Goal: Task Accomplishment & Management: Use online tool/utility

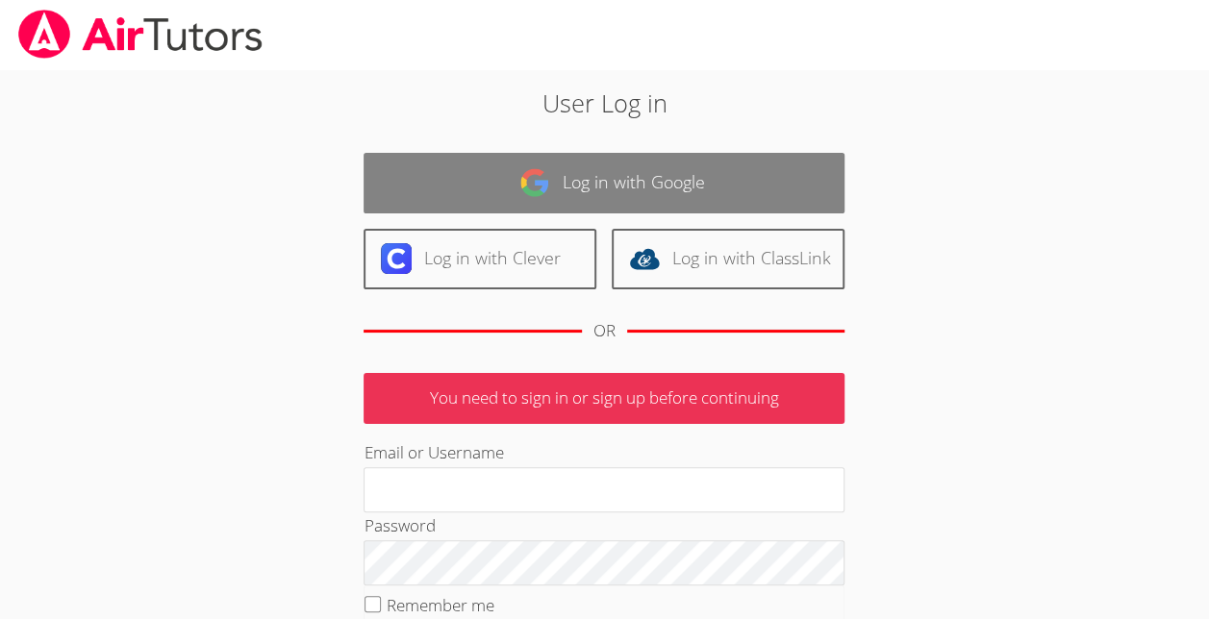
click at [541, 168] on img at bounding box center [534, 182] width 31 height 31
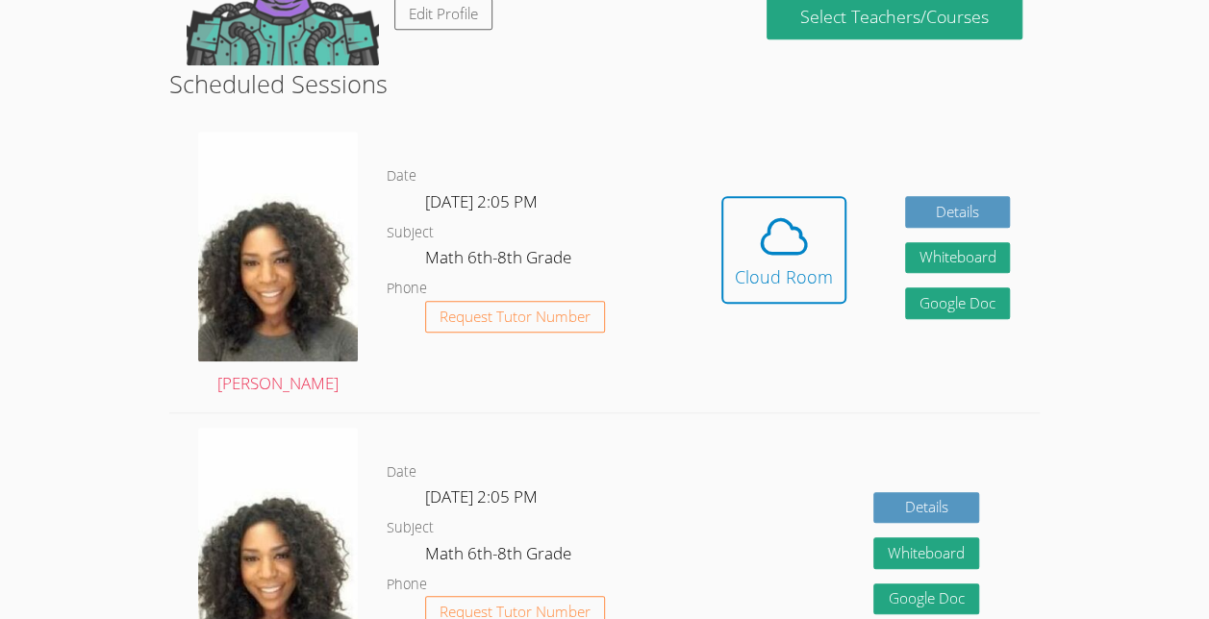
scroll to position [437, 0]
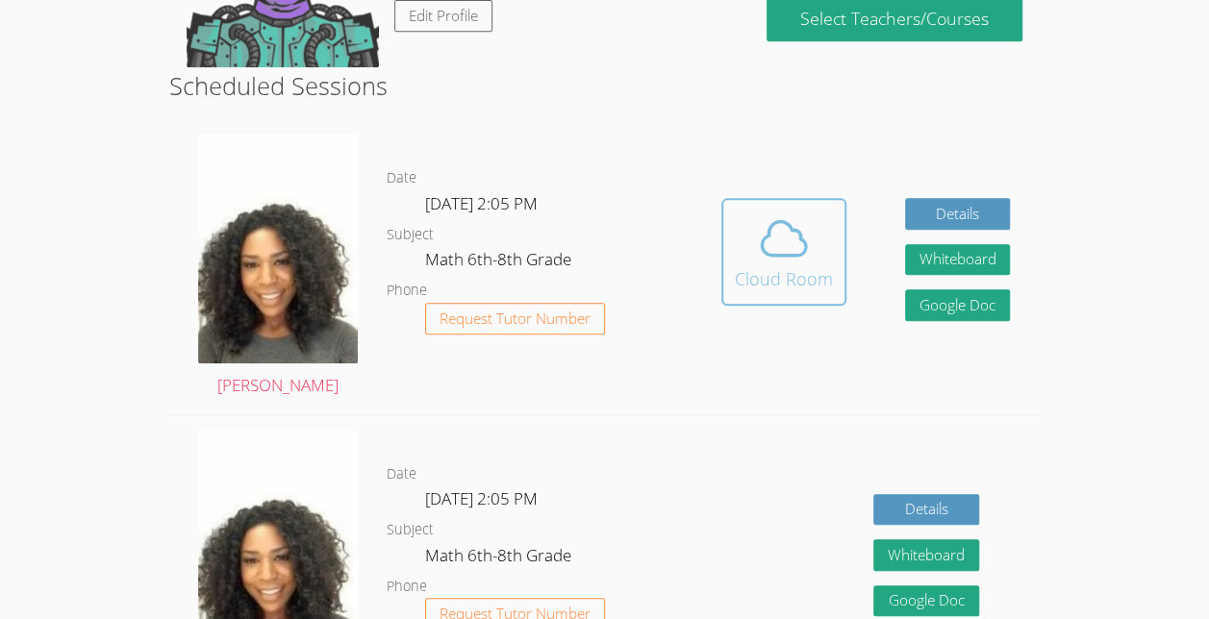
click at [760, 219] on icon at bounding box center [784, 239] width 54 height 54
click at [799, 262] on icon at bounding box center [784, 239] width 54 height 54
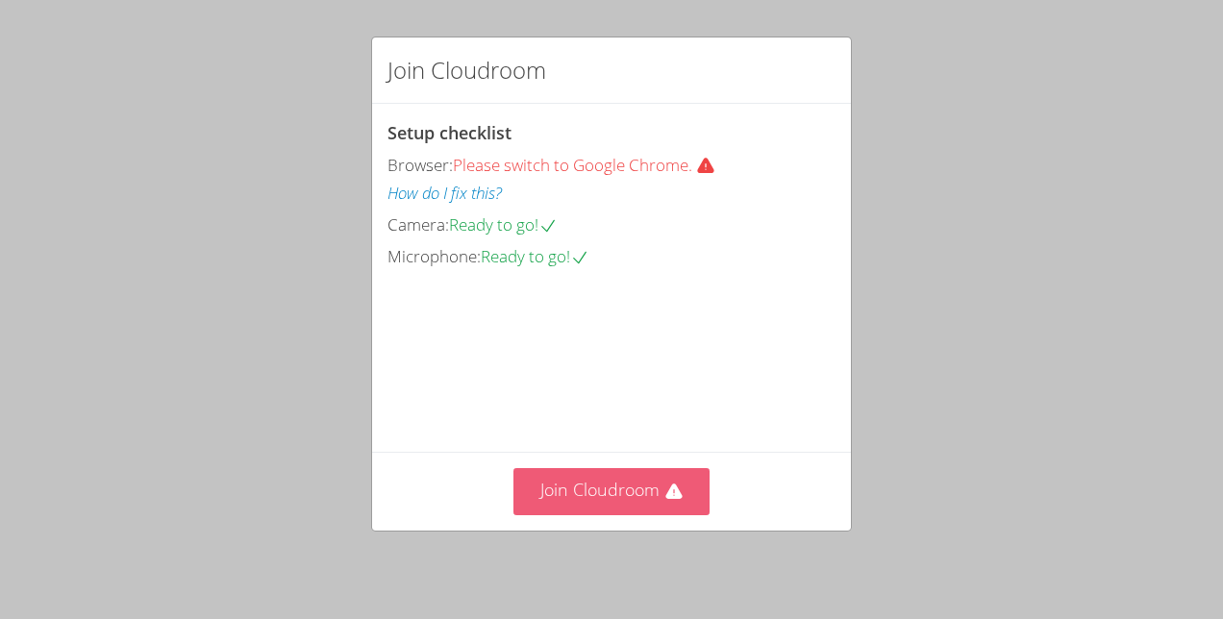
click at [656, 506] on button "Join Cloudroom" at bounding box center [612, 491] width 197 height 47
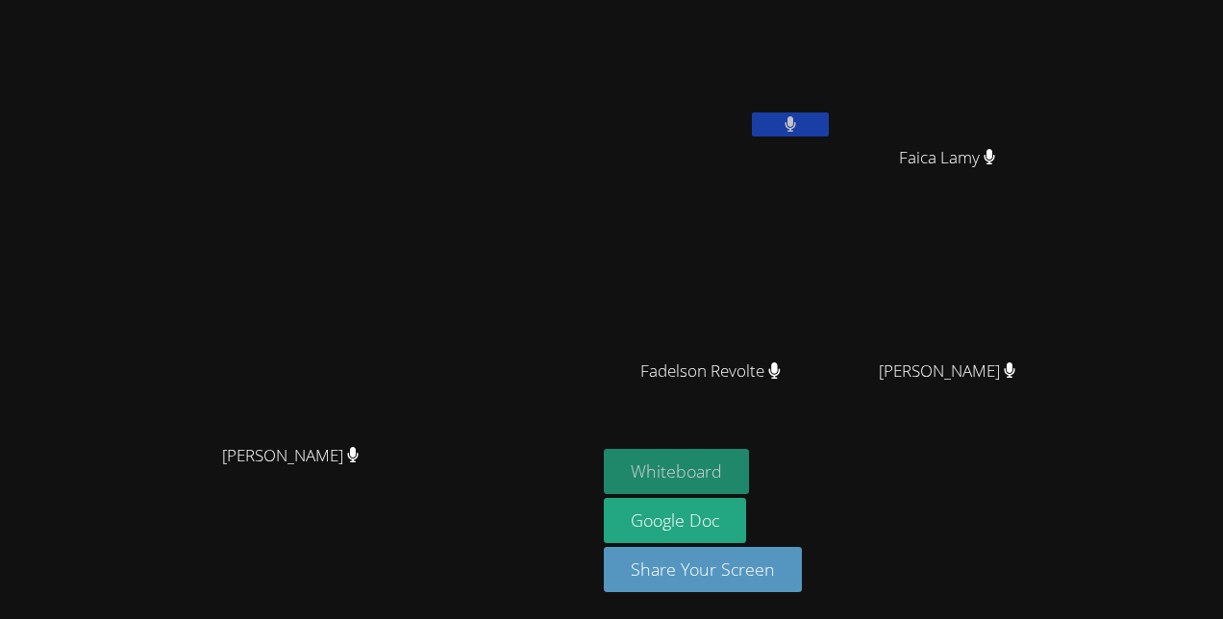
click at [749, 485] on button "Whiteboard" at bounding box center [676, 471] width 145 height 45
click at [829, 131] on button at bounding box center [790, 125] width 77 height 24
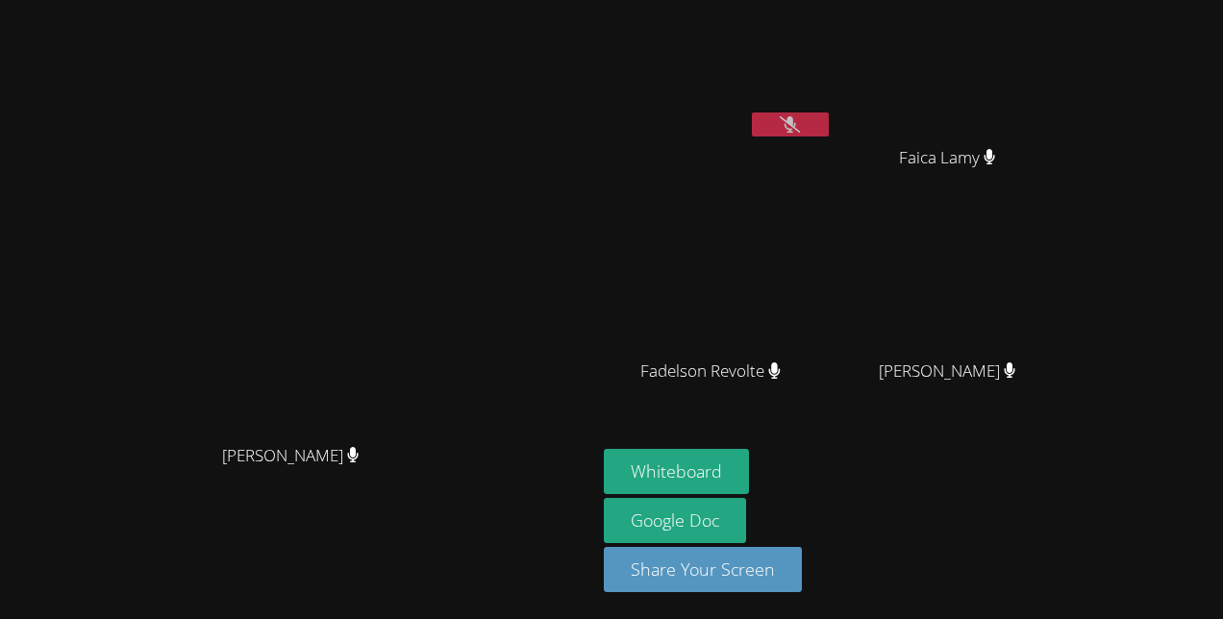
click at [833, 187] on div "Leynie Delva" at bounding box center [718, 111] width 229 height 206
click at [800, 123] on icon at bounding box center [790, 124] width 20 height 16
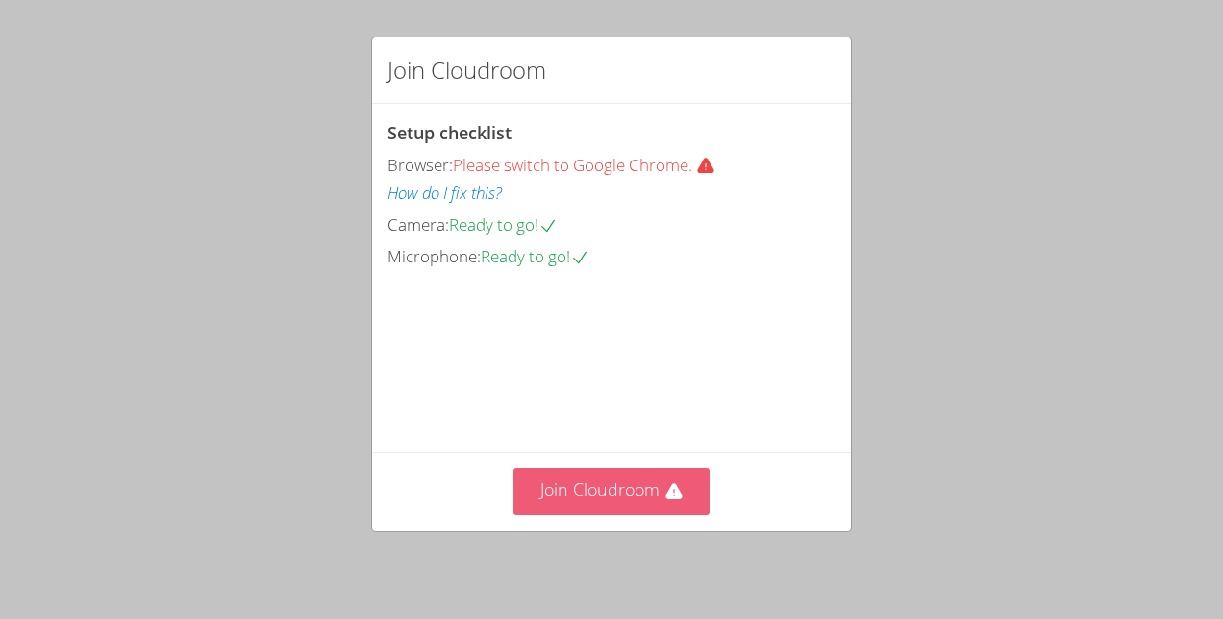
click at [658, 511] on button "Join Cloudroom" at bounding box center [612, 491] width 197 height 47
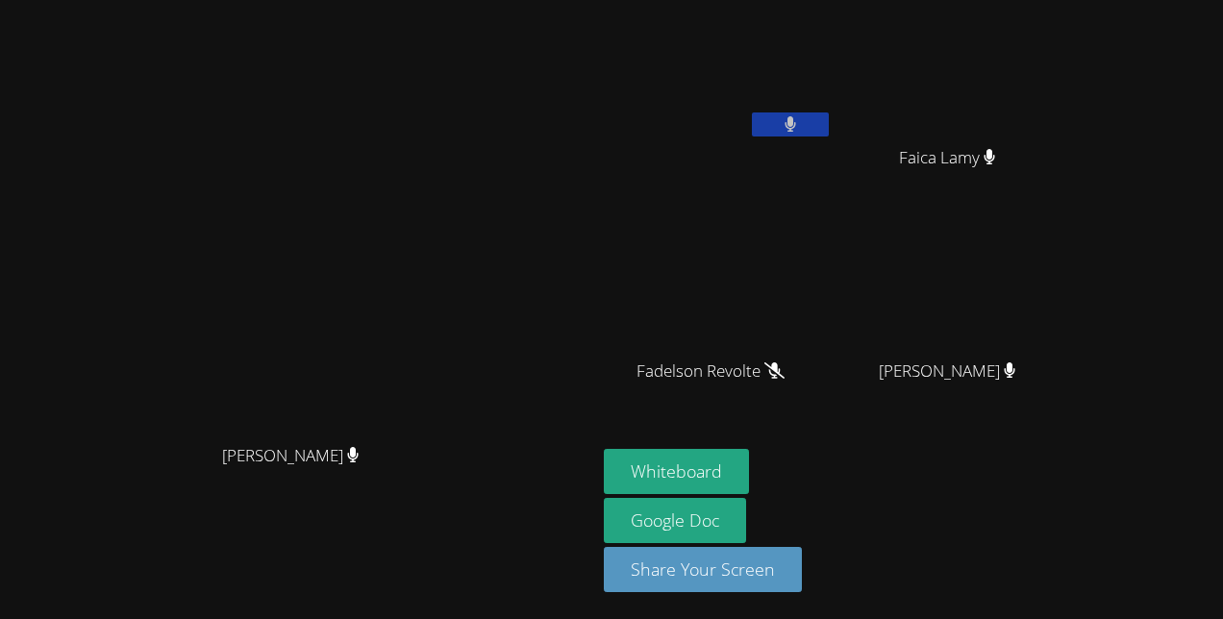
click at [833, 111] on video at bounding box center [718, 72] width 229 height 129
click at [829, 125] on button at bounding box center [790, 125] width 77 height 24
click at [829, 133] on button at bounding box center [790, 125] width 77 height 24
click at [797, 122] on icon at bounding box center [791, 124] width 13 height 16
click at [829, 122] on button at bounding box center [790, 125] width 77 height 24
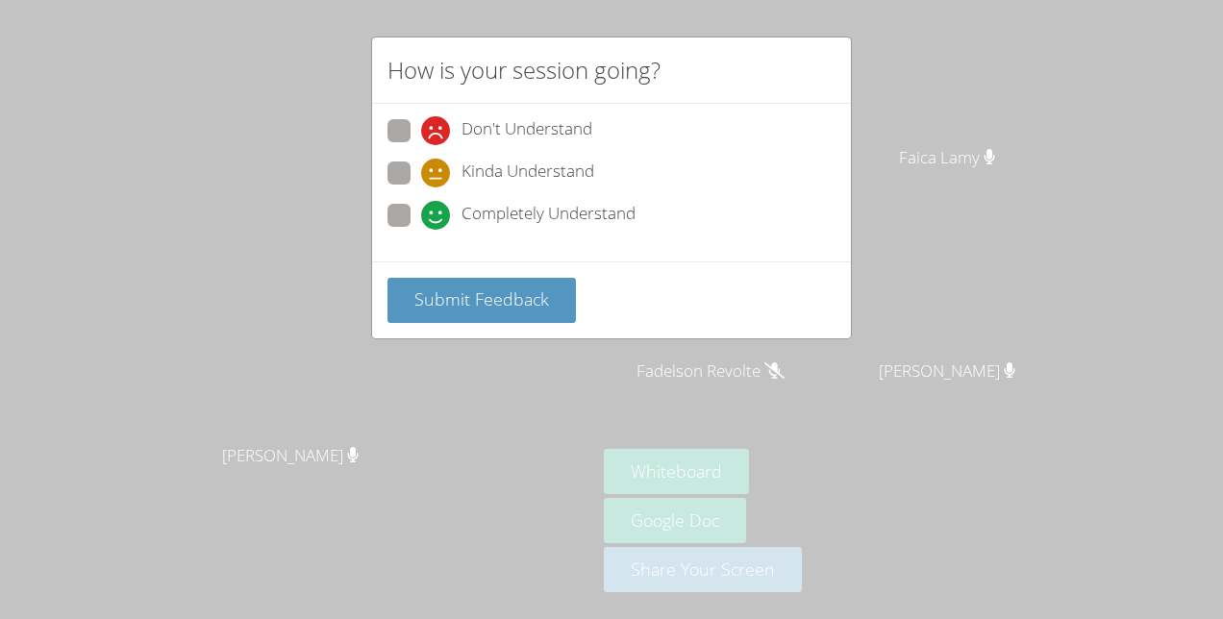
click at [538, 162] on span "Kinda Understand" at bounding box center [528, 173] width 133 height 29
click at [438, 162] on input "Kinda Understand" at bounding box center [429, 170] width 16 height 16
radio input "true"
click at [534, 118] on span "Don't Understand" at bounding box center [527, 130] width 131 height 29
click at [438, 119] on input "Don't Understand" at bounding box center [429, 127] width 16 height 16
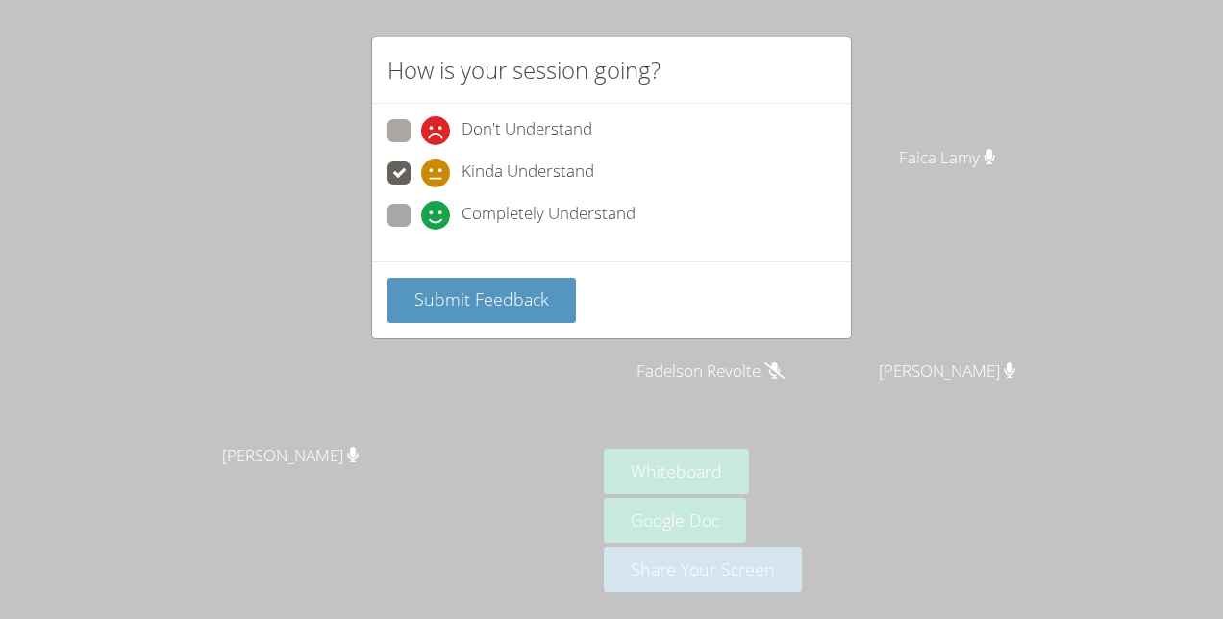
radio input "true"
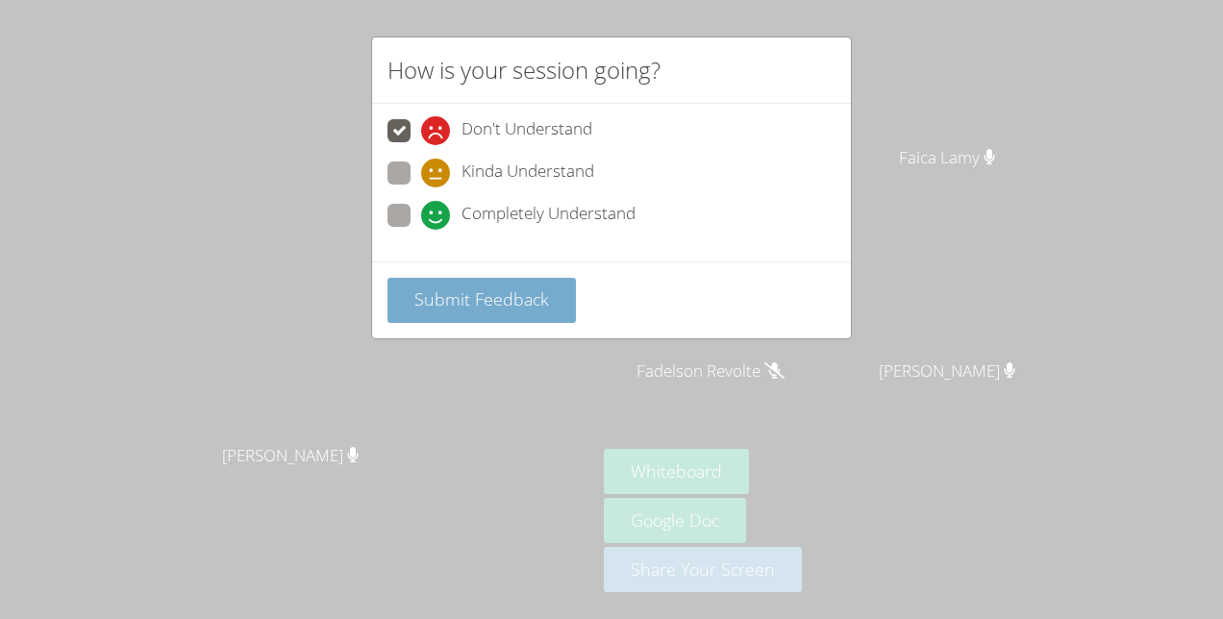
click at [458, 305] on span "Submit Feedback" at bounding box center [482, 299] width 135 height 23
